Goal: Contribute content: Contribute content

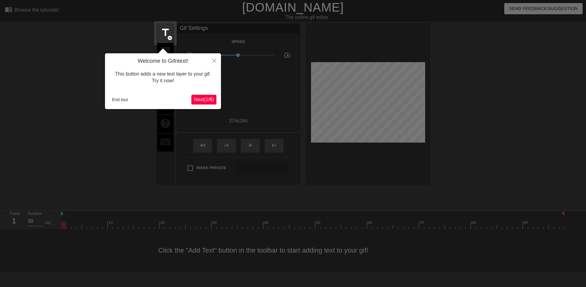
click at [198, 102] on span "Next ( 1 / 6 )" at bounding box center [204, 99] width 20 height 5
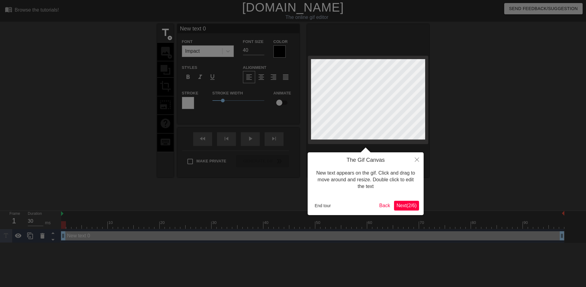
click at [405, 207] on span "Next ( 2 / 6 )" at bounding box center [406, 205] width 20 height 5
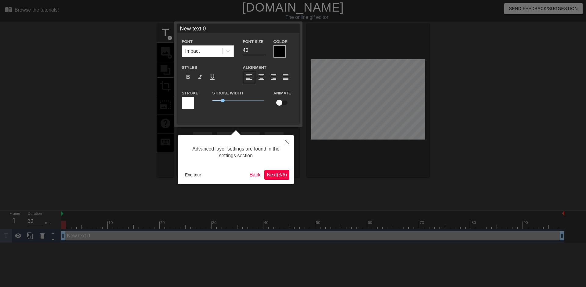
click at [276, 173] on span "Next ( 3 / 6 )" at bounding box center [277, 174] width 20 height 5
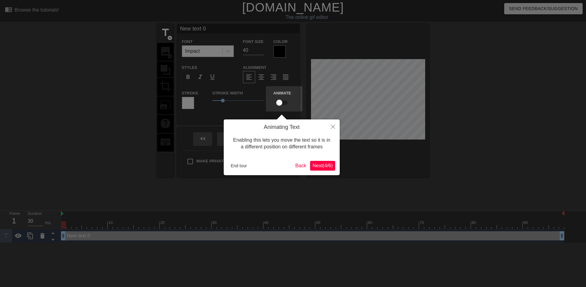
click at [321, 162] on button "Next ( 4 / 6 )" at bounding box center [322, 166] width 25 height 10
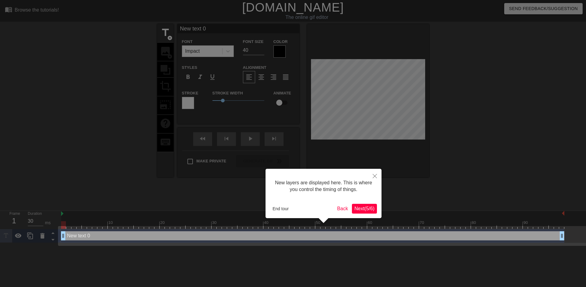
click at [370, 209] on span "Next ( 5 / 6 )" at bounding box center [364, 208] width 20 height 5
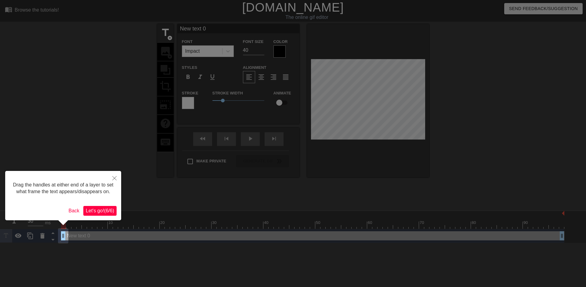
click at [109, 210] on span "Let's go! ( 6 / 6 )" at bounding box center [100, 210] width 28 height 5
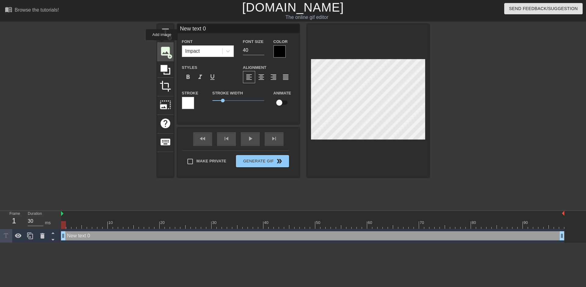
click at [162, 44] on div "image add_circle" at bounding box center [165, 52] width 16 height 19
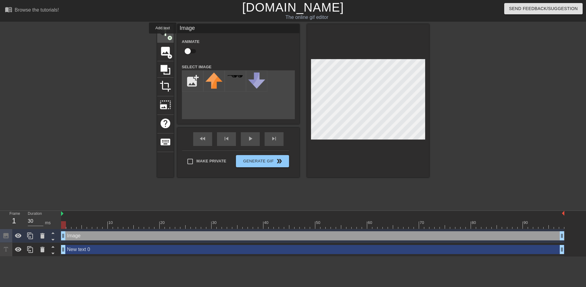
click at [163, 38] on span "title" at bounding box center [166, 33] width 12 height 12
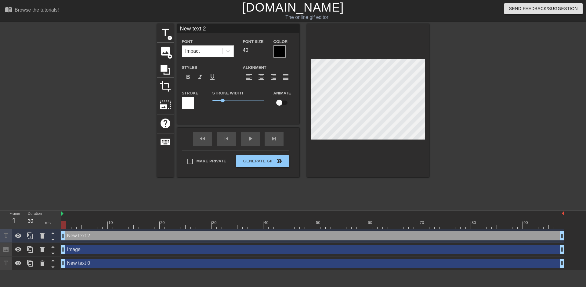
scroll to position [1, 1]
type textarea "\"
type input "L"
type textarea "L"
type input "Li"
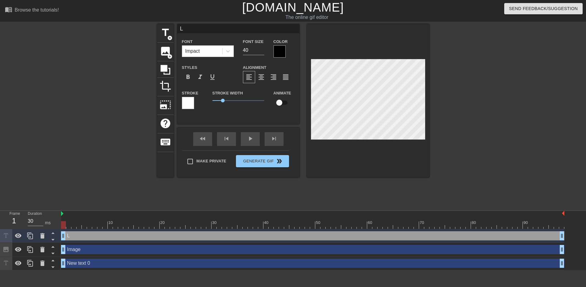
type textarea "Li"
type input "Lik"
type textarea "Lik"
type input "Like"
type textarea "Like"
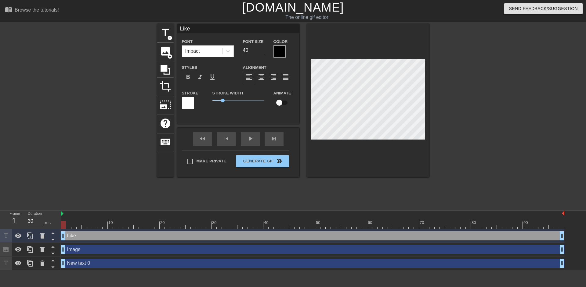
type input "Like"
type textarea "Like"
type input "Like t"
type textarea "Like th"
type input "Like tha"
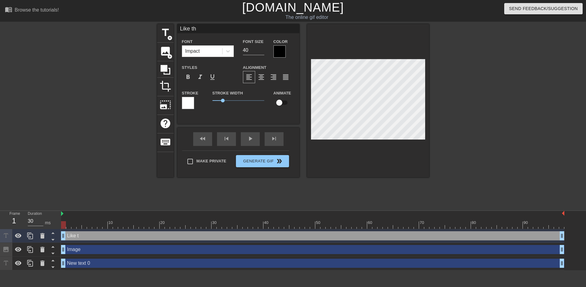
type textarea "Like tha"
type input "Like that"
type textarea "Like that?"
type input "Like that?>"
type textarea "Like that?>"
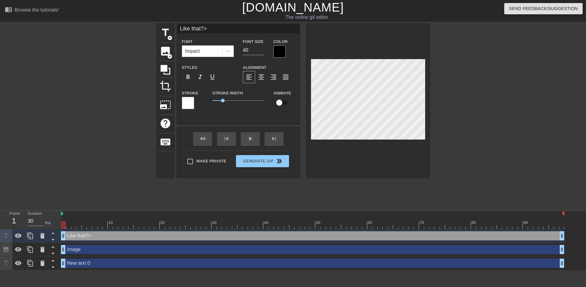
type input "Like that?"
type textarea "Like that?"
type input "Like that?"
type textarea "Like that?"
type input "Like that?"
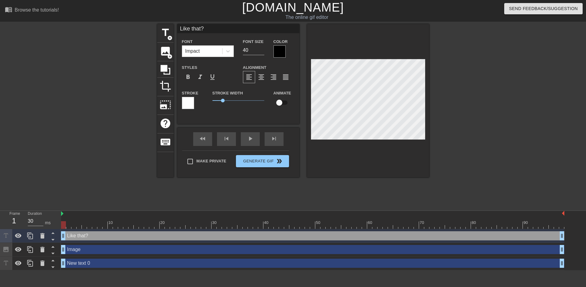
type textarea "Like that?"
type input "Like that?"
type textarea "Like that?"
type input "Like that?"
type textarea "Like that?"
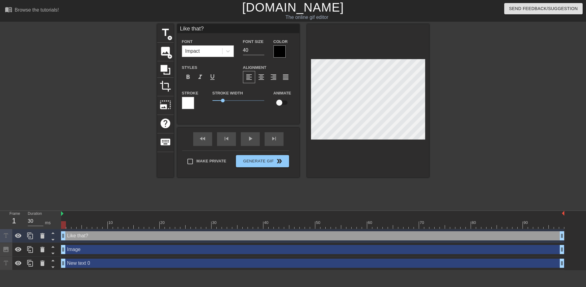
type input "Like that?f"
type textarea "Like that? fu"
type input "Like that?fuc"
type textarea "Like that? fuc"
type input "Like that?fuck"
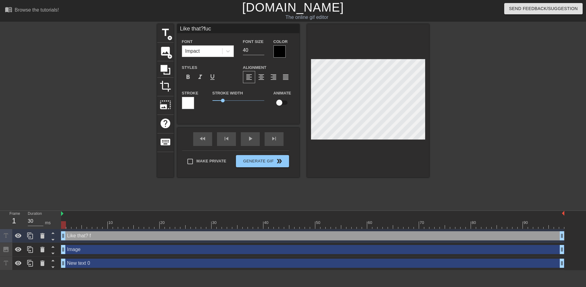
type textarea "Like that? fuck"
type input "Like that?fucki"
type textarea "Like that? fucki"
type input "Like that?fuckin"
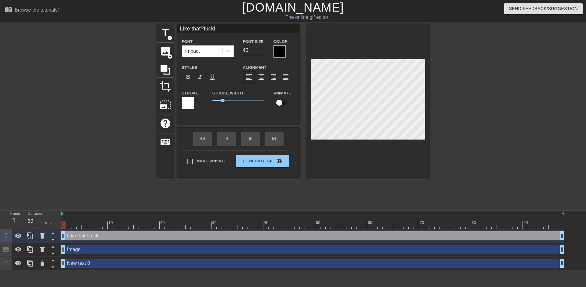
type textarea "Like that? fuckin"
type input "Like that?fucking"
type textarea "Like that? fucking"
type input "Like that?fuckin"
type textarea "Like that? fuckin"
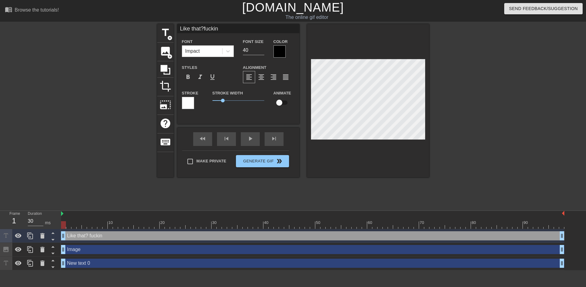
type input "Like that?fucki"
type textarea "Like that? fucki"
type input "Like that?fuck"
type textarea "Like that? fuck"
type input "Like that?fuc"
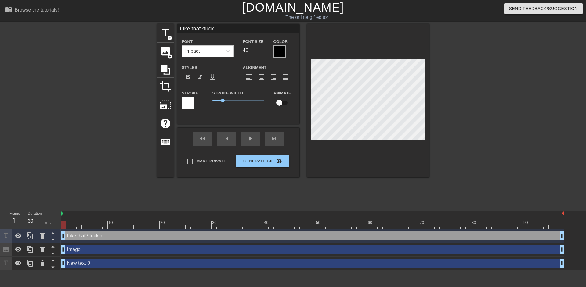
type textarea "Like that? fuc"
type input "Like that?fu"
type textarea "Like that? fu"
type input "Like that?f"
type textarea "Like that? f"
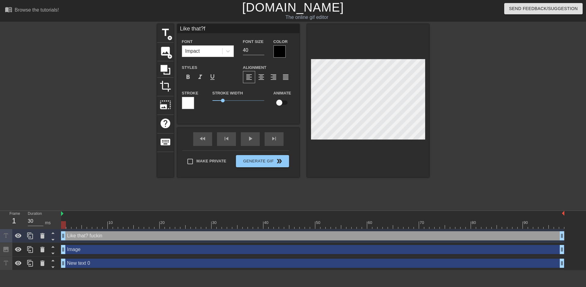
type input "Like that?"
type textarea "Like that?"
type input "Like that?"
type textarea "Like that?"
type input "Like that?"
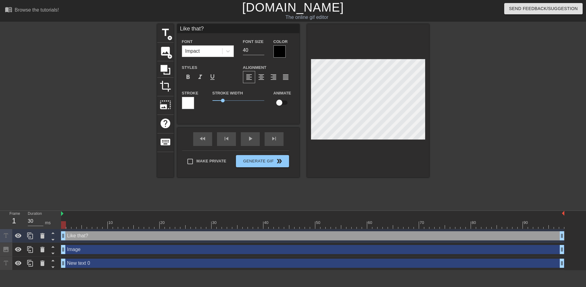
type textarea "Like that?"
type input "Like that?F"
type textarea "Like that? F"
type input "Like that?FU"
type textarea "Like that? FU"
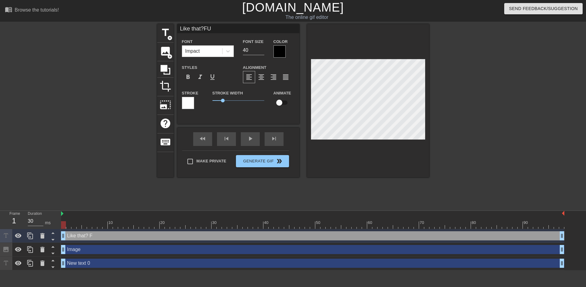
type input "Like that?FUC"
type textarea "Like that? FUC"
type input "Like that?FUCK"
type textarea "Like that? FUCK"
type input "Like that?FUCKI"
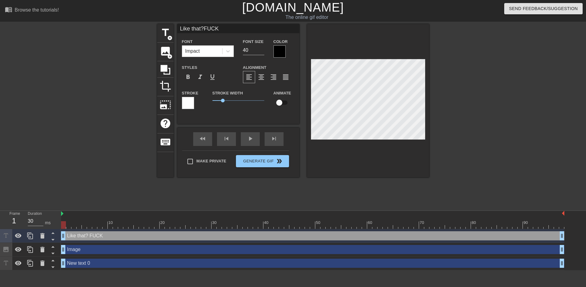
type textarea "Like that? FUCKI"
type input "Like that?FUCKIN"
type textarea "Like that? FUCKIN"
type input "Like that?FUCKING"
type textarea "Like that? FUCKING"
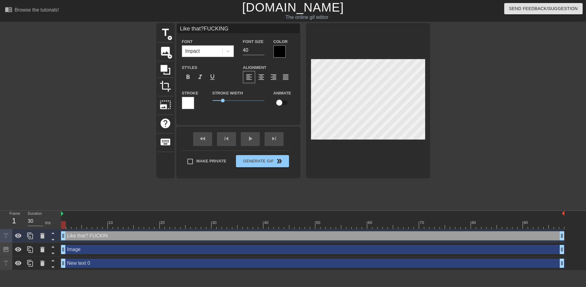
type input "Like that?FUCKING N"
type textarea "Like that? FUCKING N"
type input "Like that?FUCKING NI"
type textarea "Like that? FUCKING NI"
type input "Like that?FUCKING NIG"
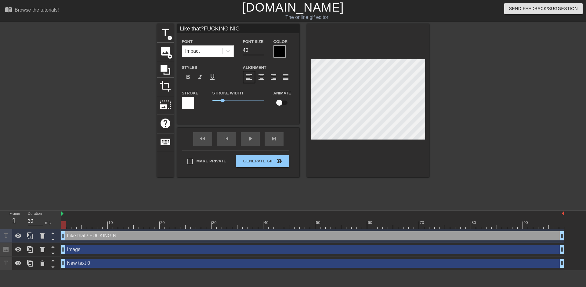
type textarea "Like that? FUCKING NIG"
type input "Like that?FUCKING NIGG"
type textarea "Like that? FUCKING NIGG"
type input "Like that?FUCKING NIGGE"
type textarea "Like that? FUCKING NIGGE"
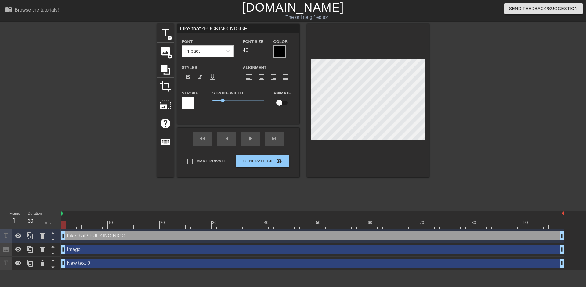
scroll to position [2, 2]
type input "Like that?FUCKING NIGGER"
type textarea "Like that? FUCKING NIGGER"
type input "Like that?FUCKING NIGGE"
type textarea "Like that? FUCKING NIGGE"
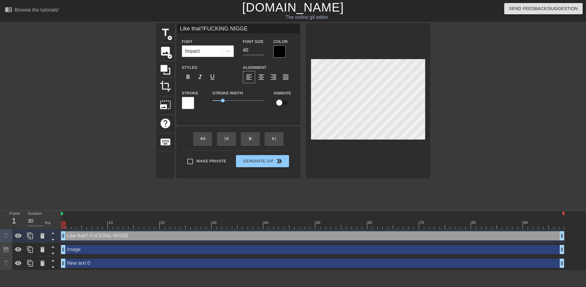
type input "Like that?FUCKING NIGG"
type textarea "Like that? FUCKING NIGG"
type input "Like that?FUCKING NIG"
type textarea "Like that? FUCKING NIG"
type input "Like that?FUCKING NI"
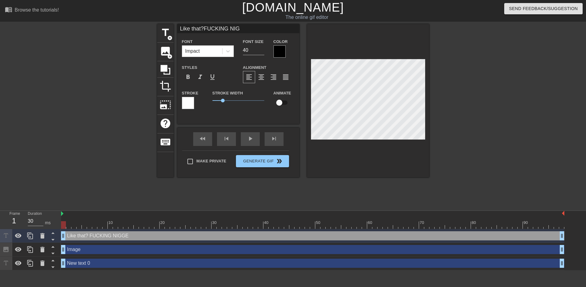
type textarea "Like that? FUCKING NI"
type input "Like that?FUCKING N"
type textarea "Like that? FUCKING N"
type input "Like that?FUCKING"
type textarea "Like that? FUCKING"
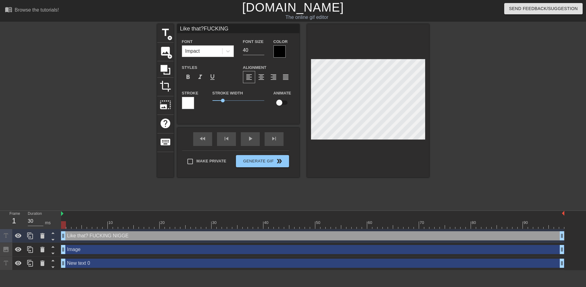
type input "Like that?FUCKING"
type textarea "Like that? FUCKING"
type input "Like that?FUCKIN"
type textarea "Like that? FUCKIN"
type input "Like that?FUCKI"
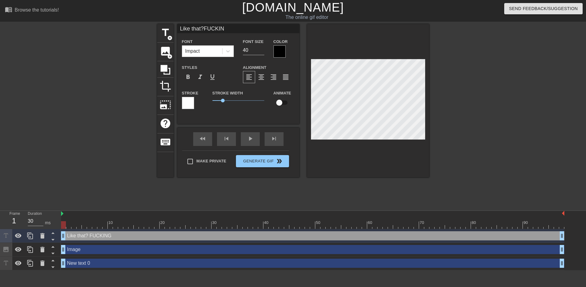
type textarea "Like that? FUCKI"
type input "Like that?FUCK"
type textarea "Like that? FUCK"
type input "Like that?FUC"
type textarea "Like that? FUC"
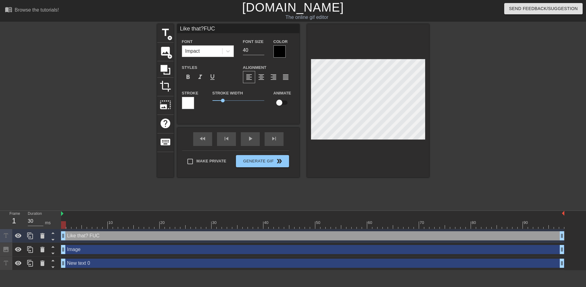
type input "Like that?FU"
type textarea "Like that? FU"
type input "Like that?F"
type textarea "Like that? F"
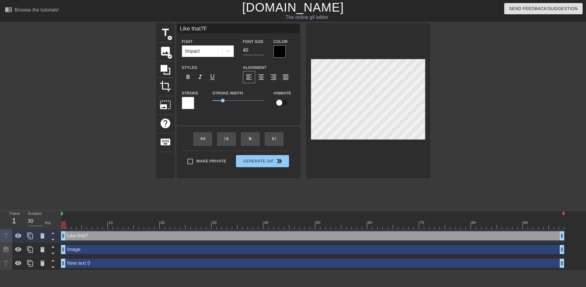
type input "Like that?"
type textarea "Like that?"
type input "Like that?F"
type textarea "Like that? Fu"
type input "Like that?Fuc"
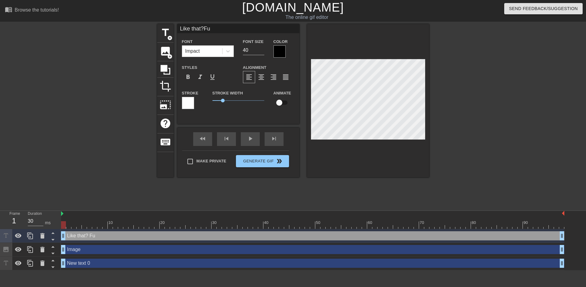
type textarea "Like that? Fuc"
type input "Like that?Fuck"
type textarea "Like that? Fuck"
type input "Like that?Fucki"
type textarea "Like that? Fucki"
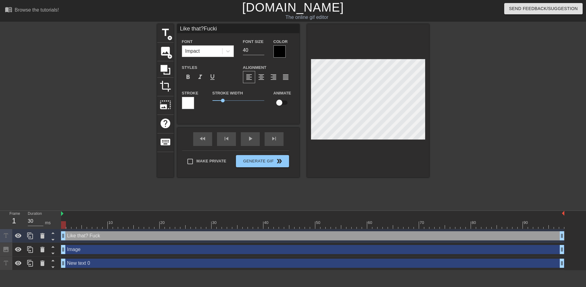
type input "Like that?Fuckin"
type textarea "Like that? Fucking"
type input "Like that?Fucking"
type textarea "Like that? Fucking n"
type input "Like that?Fucking ni"
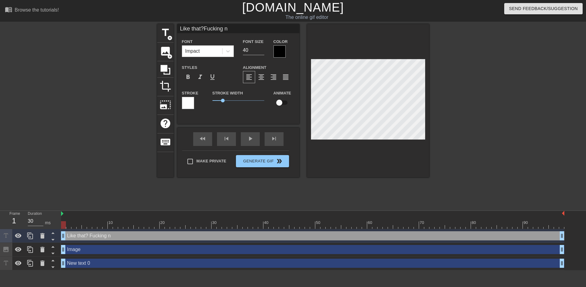
type textarea "Like that? Fucking ni"
type input "Like that?Fucking nig"
type textarea "Like that? Fucking nig"
type input "Like that?Fucking nigg"
type textarea "Like that? Fucking nigg"
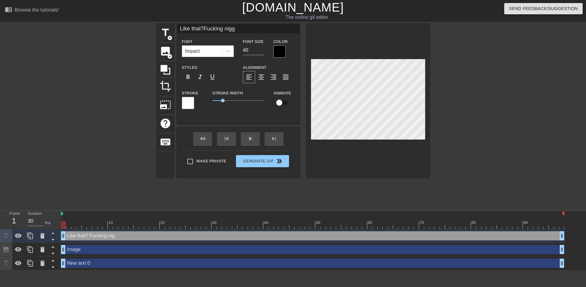
type input "Like that?Fucking nigge"
type textarea "Like that? Fucking nigge"
type input "Like that?Fucking nigger"
type textarea "Like that? Fucking nigger"
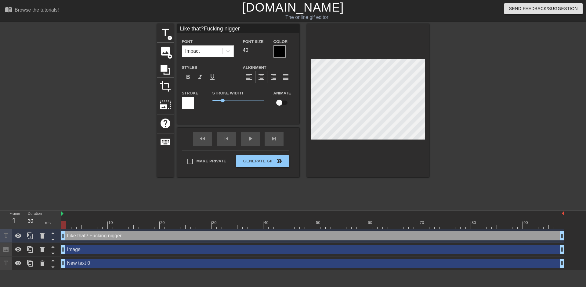
click at [267, 80] on div "format_align_center" at bounding box center [261, 77] width 12 height 12
type input "Like that?Fucking nigger"
type textarea "Like that? Fucking nigger"
type input "Like that?Fucking nigger"
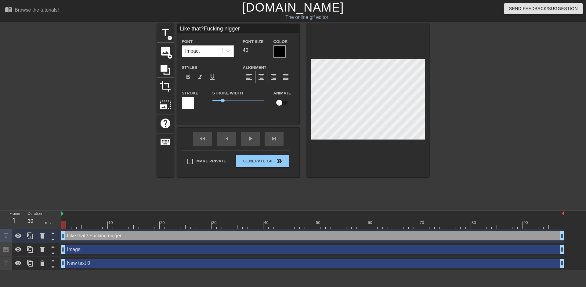
scroll to position [2, 1]
type textarea "Like that? Fucking nigger"
click at [167, 74] on icon at bounding box center [166, 70] width 12 height 12
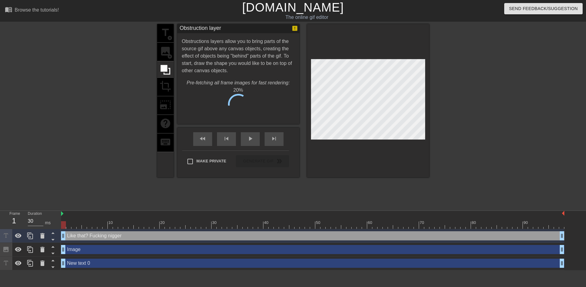
click at [482, 114] on div at bounding box center [482, 115] width 92 height 183
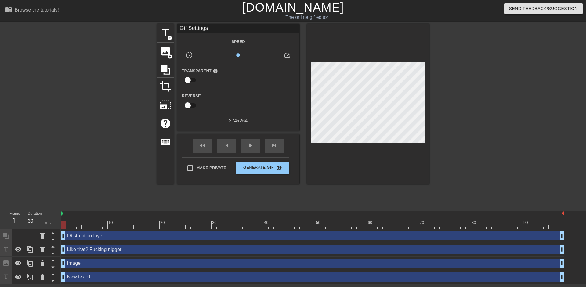
drag, startPoint x: 431, startPoint y: 106, endPoint x: 452, endPoint y: 91, distance: 25.4
click at [452, 91] on div at bounding box center [482, 115] width 92 height 183
click at [471, 129] on div at bounding box center [482, 115] width 92 height 183
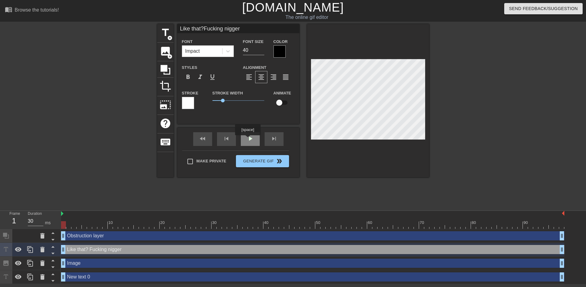
click at [248, 140] on div "play_arrow" at bounding box center [250, 139] width 19 height 14
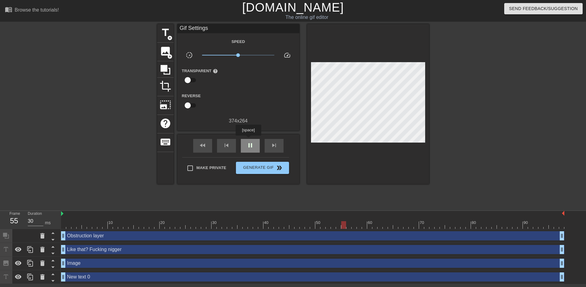
type input "40"
click at [249, 142] on span "pause" at bounding box center [249, 145] width 7 height 7
click at [165, 35] on span "title" at bounding box center [166, 33] width 12 height 12
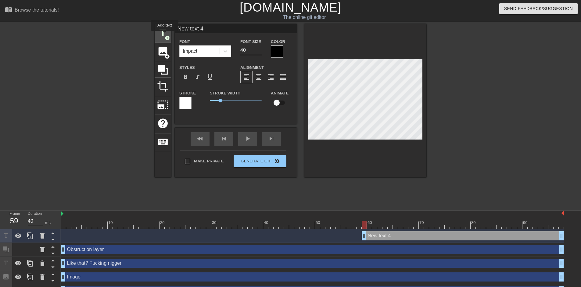
click at [165, 35] on span "add_circle" at bounding box center [167, 37] width 5 height 5
type input "New text 5"
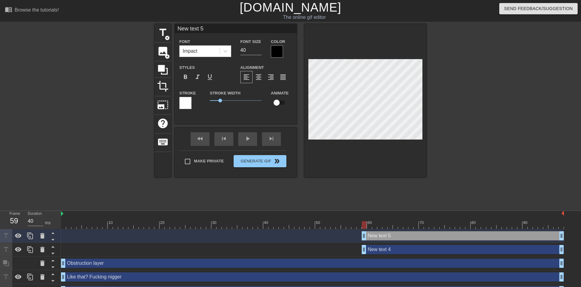
click at [408, 238] on div "New text 5 drag_handle drag_handle" at bounding box center [463, 236] width 202 height 9
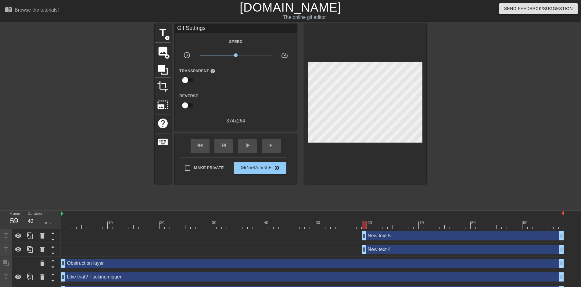
drag, startPoint x: 400, startPoint y: 231, endPoint x: 392, endPoint y: 234, distance: 8.2
drag, startPoint x: 392, startPoint y: 234, endPoint x: 370, endPoint y: 235, distance: 22.0
click at [370, 235] on div "New text 5 drag_handle drag_handle" at bounding box center [463, 236] width 202 height 9
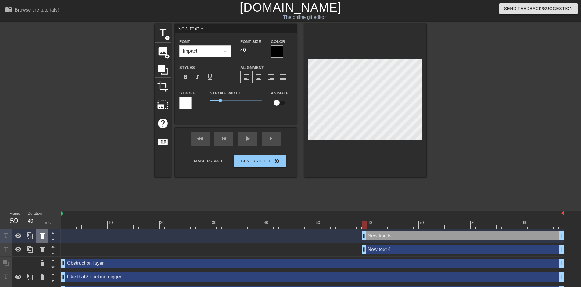
click at [40, 238] on icon at bounding box center [42, 235] width 7 height 7
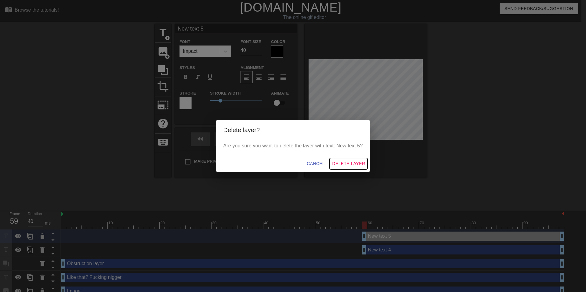
click at [348, 165] on span "Delete Layer" at bounding box center [348, 164] width 33 height 8
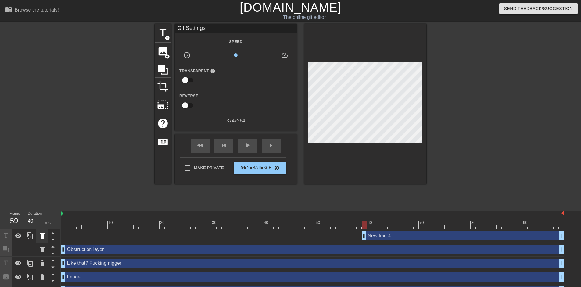
click at [41, 239] on icon at bounding box center [42, 235] width 7 height 7
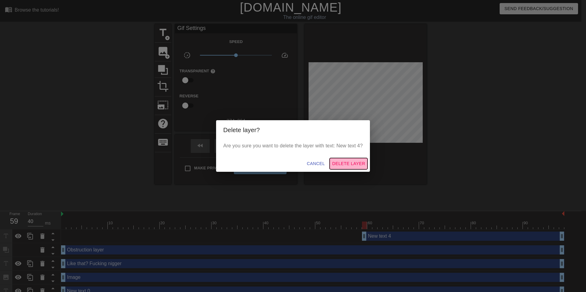
click at [349, 163] on span "Delete Layer" at bounding box center [348, 164] width 33 height 8
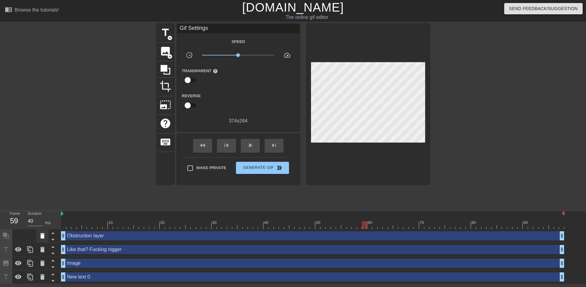
click at [43, 238] on icon at bounding box center [42, 235] width 4 height 5
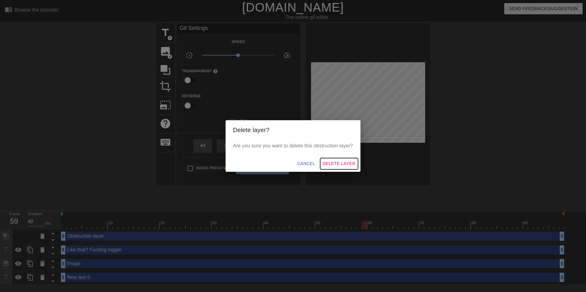
click at [336, 160] on span "Delete Layer" at bounding box center [338, 164] width 33 height 8
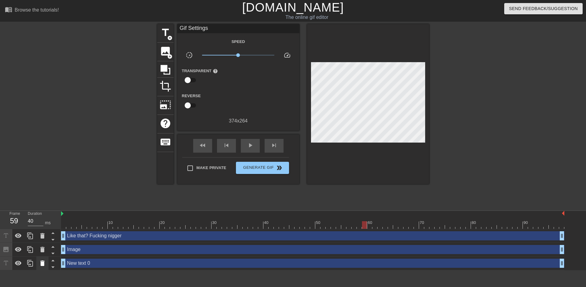
click at [42, 263] on icon at bounding box center [42, 263] width 4 height 5
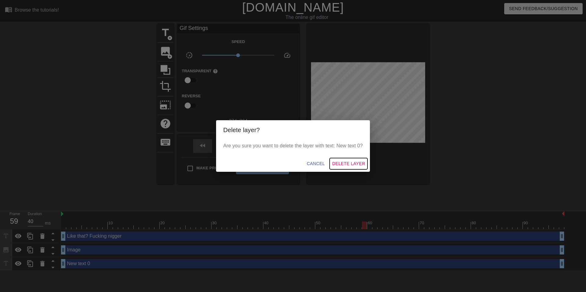
click at [352, 159] on button "Delete Layer" at bounding box center [348, 163] width 38 height 11
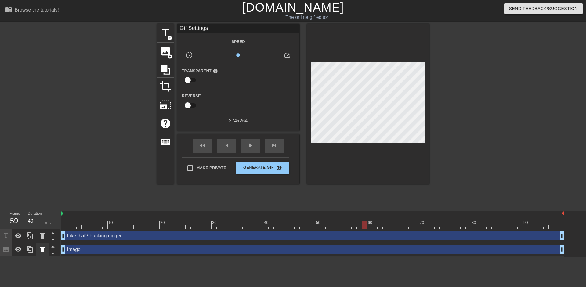
click at [42, 251] on icon at bounding box center [42, 249] width 4 height 5
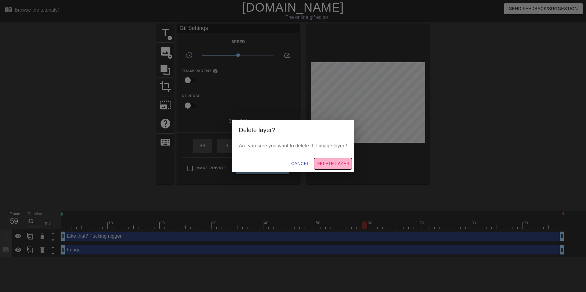
click at [334, 164] on span "Delete Layer" at bounding box center [332, 164] width 33 height 8
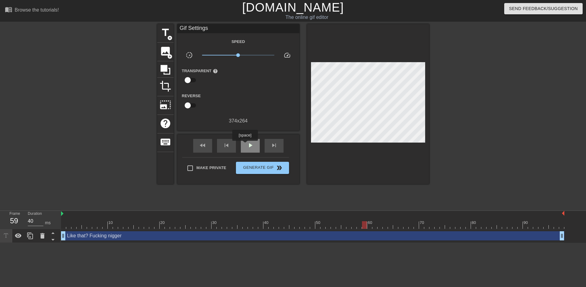
click at [245, 145] on div "play_arrow" at bounding box center [250, 146] width 19 height 14
type input "30"
click at [264, 168] on span "Generate Gif double_arrow" at bounding box center [262, 167] width 48 height 7
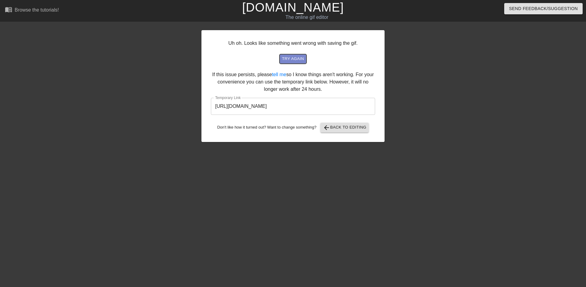
click at [298, 60] on span "try again" at bounding box center [293, 59] width 22 height 7
